Goal: Task Accomplishment & Management: Complete application form

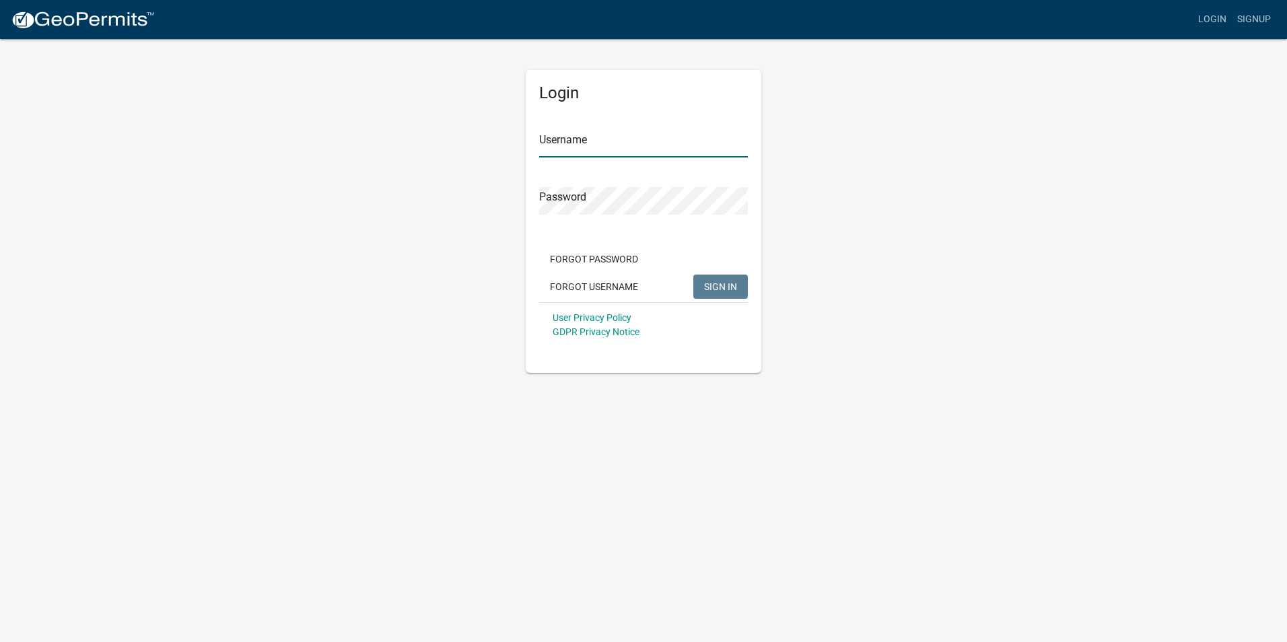
click at [615, 143] on input "Username" at bounding box center [643, 144] width 209 height 28
click at [738, 291] on button "SIGN IN" at bounding box center [720, 287] width 55 height 24
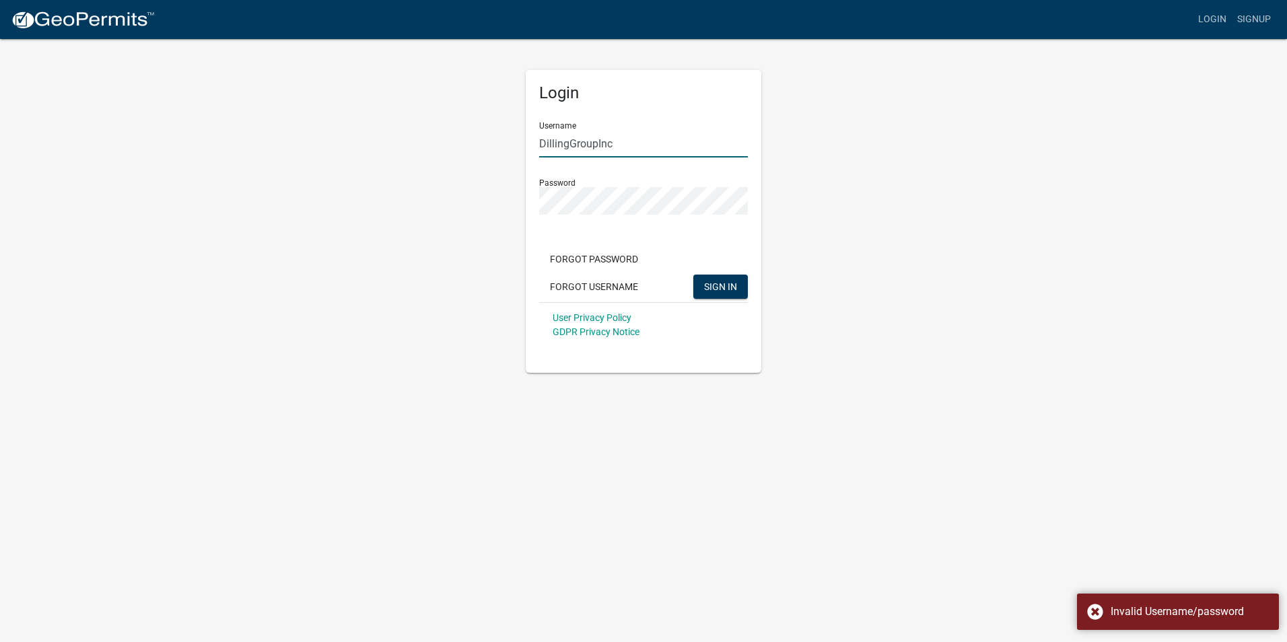
click at [624, 145] on input "DillingGroupInc" at bounding box center [643, 144] width 209 height 28
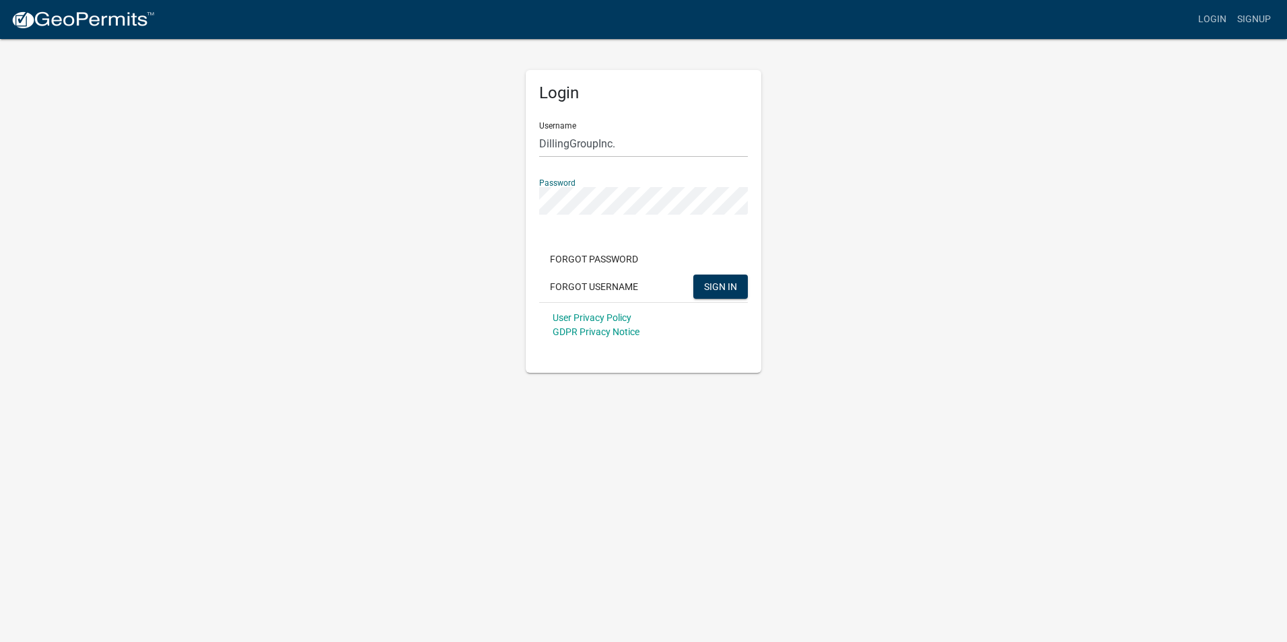
click at [693, 275] on button "SIGN IN" at bounding box center [720, 287] width 55 height 24
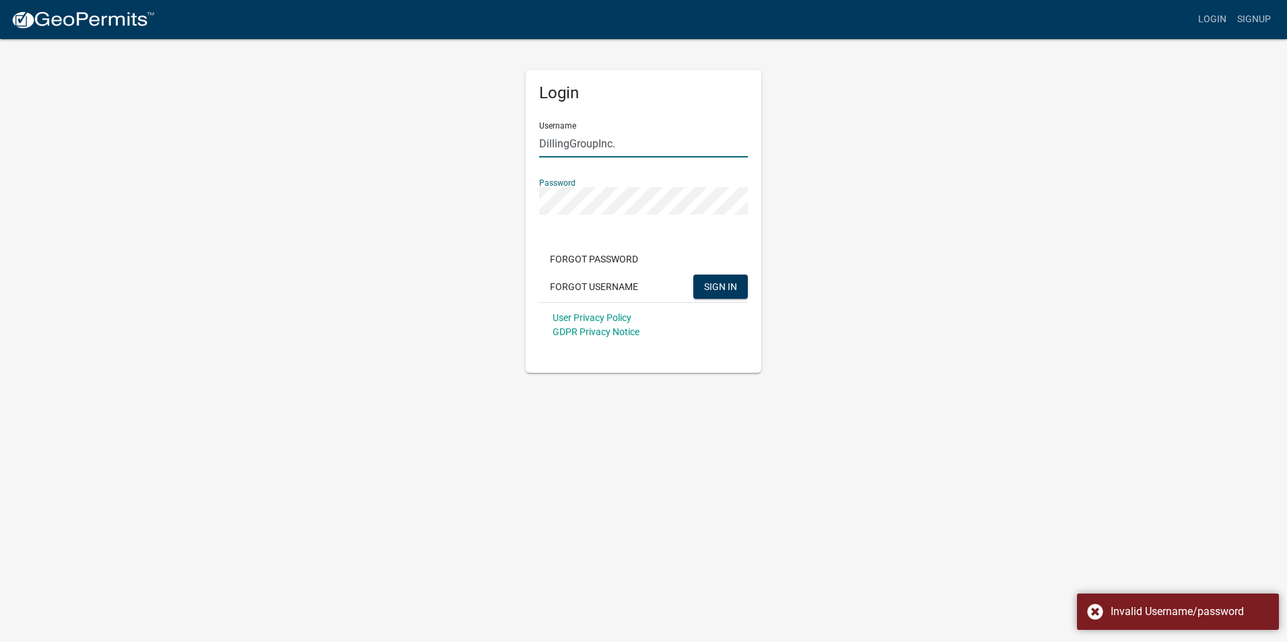
click at [636, 140] on input "DillingGroupInc." at bounding box center [643, 144] width 209 height 28
type input "DillingGroup"
click at [693, 275] on button "SIGN IN" at bounding box center [720, 287] width 55 height 24
